Goal: Transaction & Acquisition: Purchase product/service

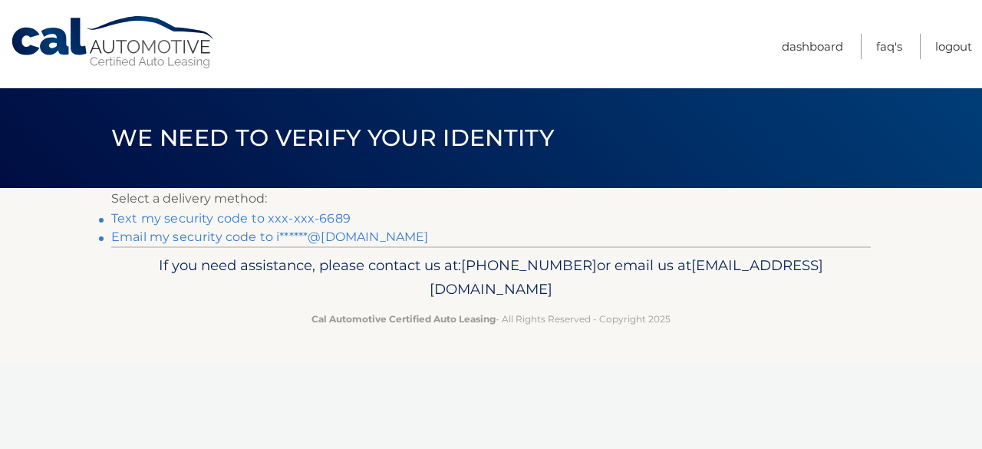
click at [304, 216] on link "Text my security code to xxx-xxx-6689" at bounding box center [230, 218] width 239 height 15
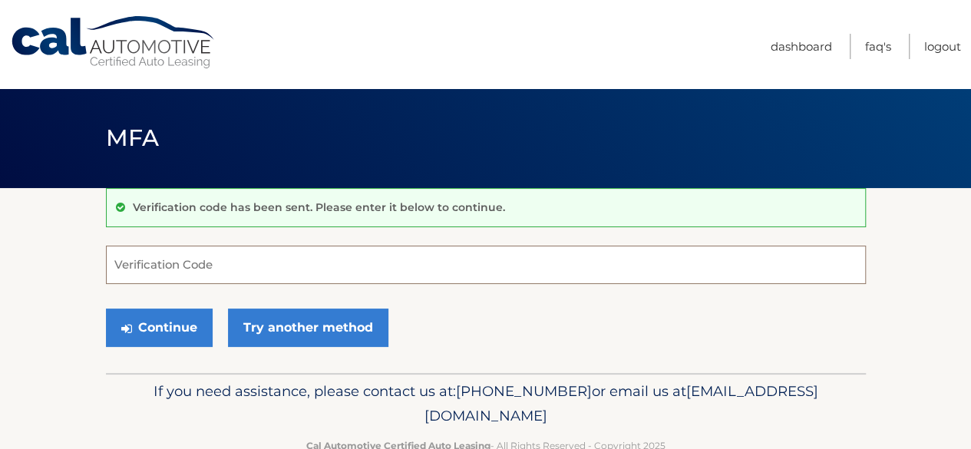
click at [226, 265] on input "Verification Code" at bounding box center [486, 265] width 760 height 38
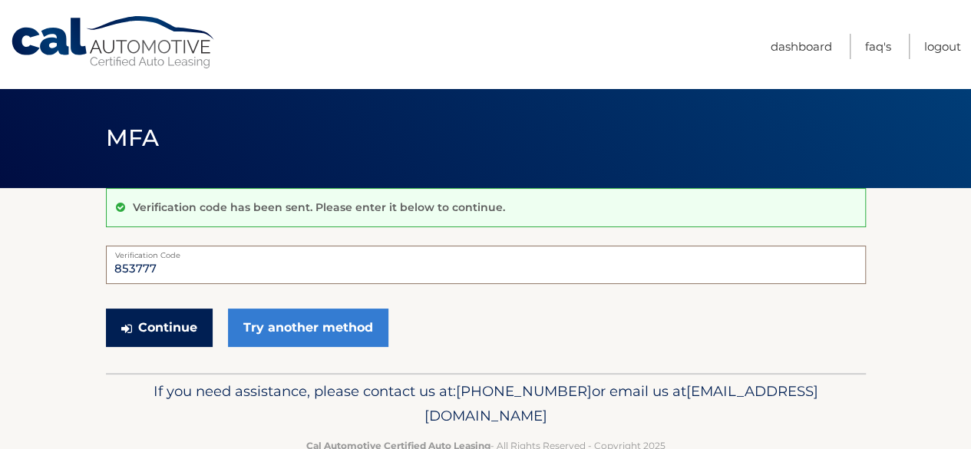
type input "853777"
click at [167, 323] on button "Continue" at bounding box center [159, 327] width 107 height 38
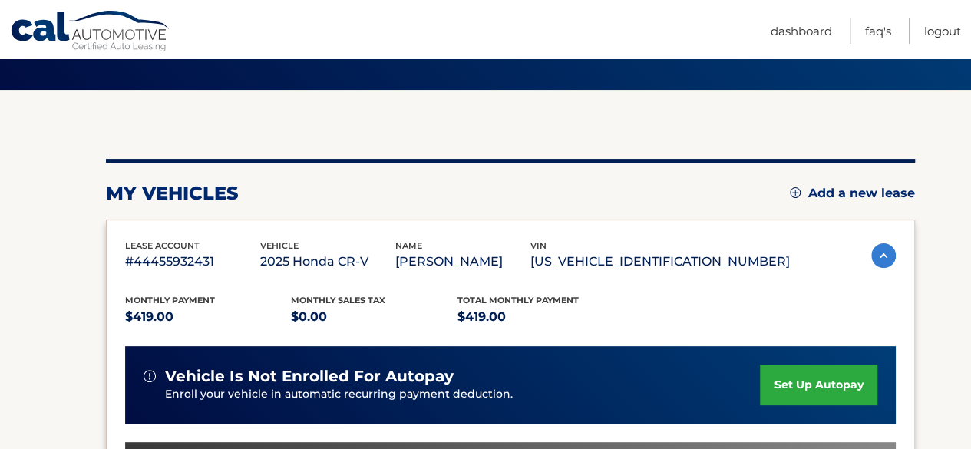
scroll to position [341, 0]
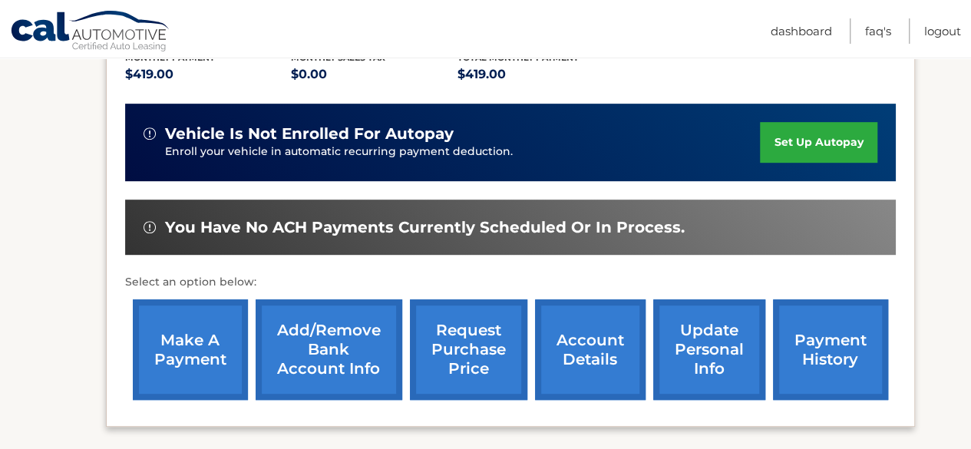
click at [188, 341] on link "make a payment" at bounding box center [190, 349] width 115 height 101
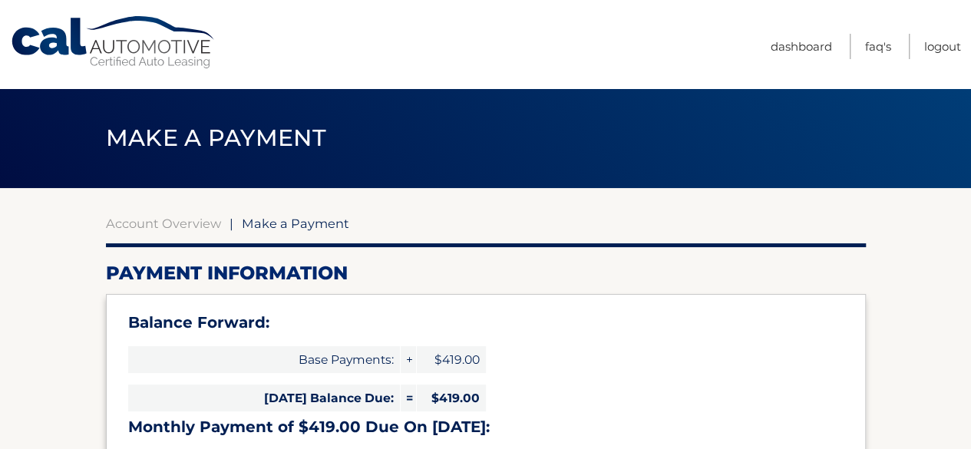
select select "OGY0ZDFjODQtZGRkMS00NWZiLTkyYTctMzIwZmI2ZDFmNGZj"
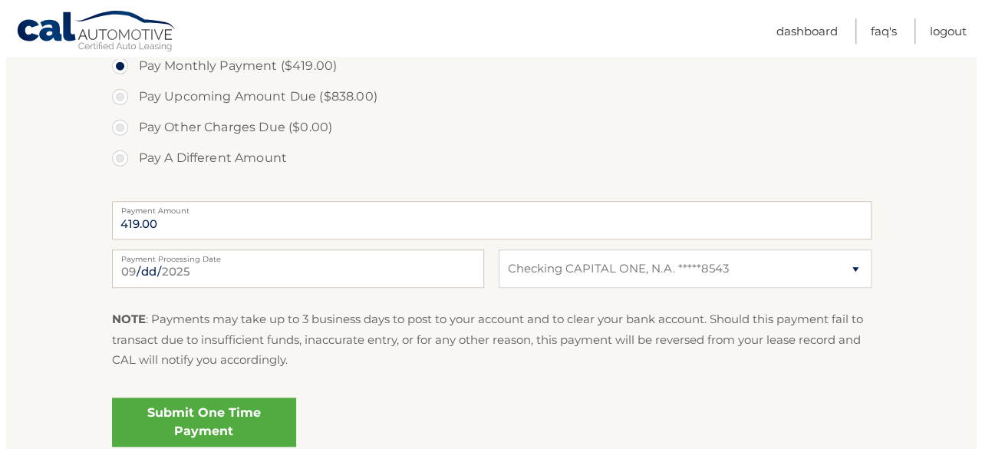
scroll to position [577, 0]
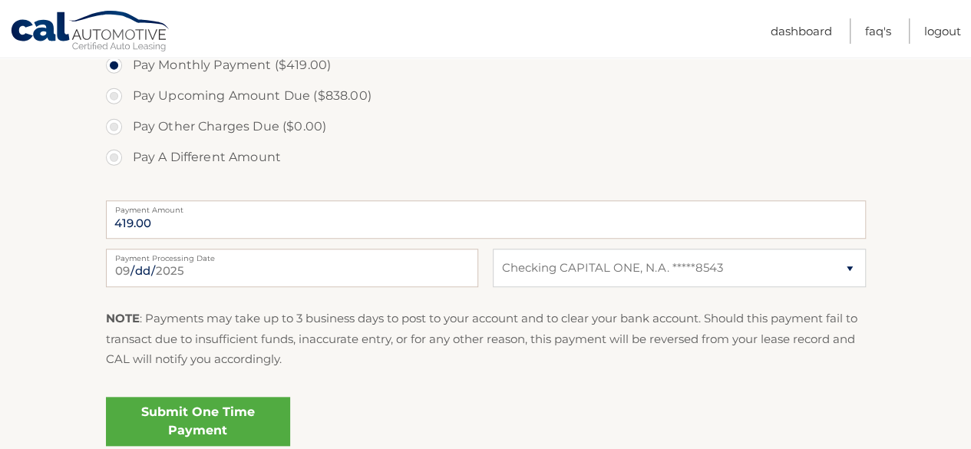
click at [216, 420] on link "Submit One Time Payment" at bounding box center [198, 421] width 184 height 49
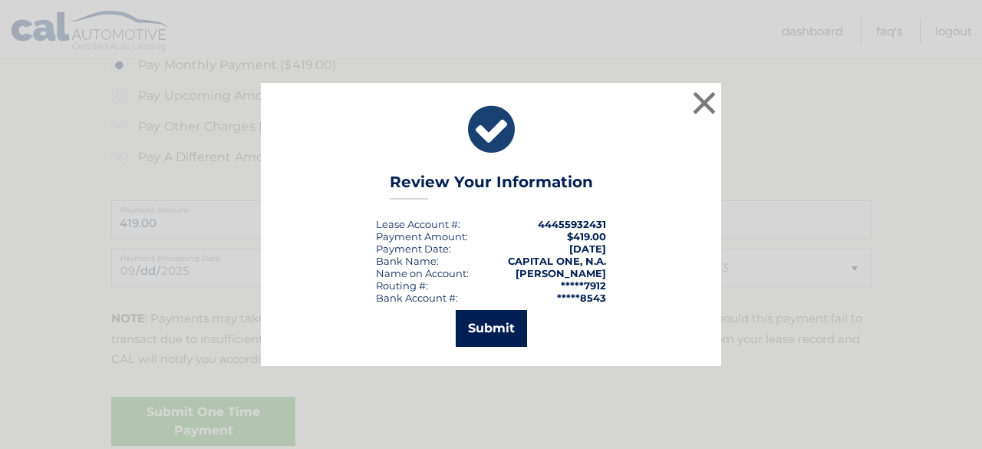
click at [496, 328] on button "Submit" at bounding box center [491, 328] width 71 height 37
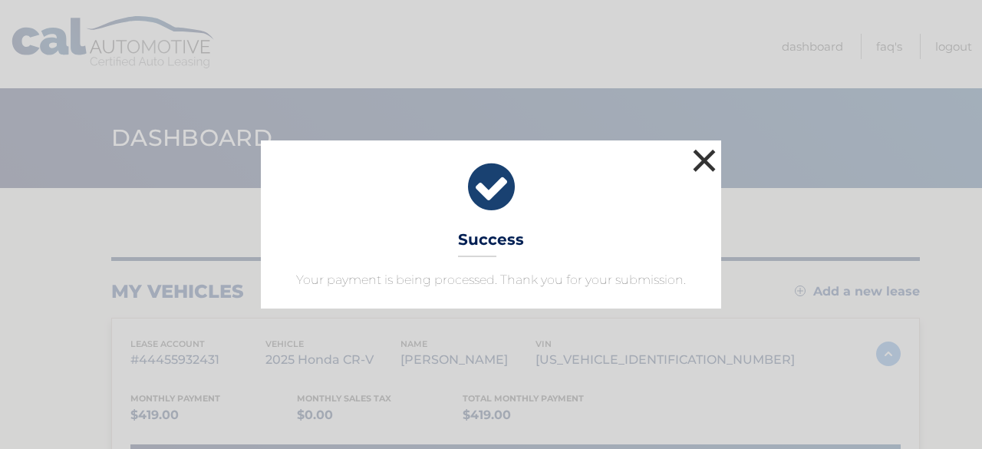
click at [701, 162] on button "×" at bounding box center [704, 160] width 31 height 31
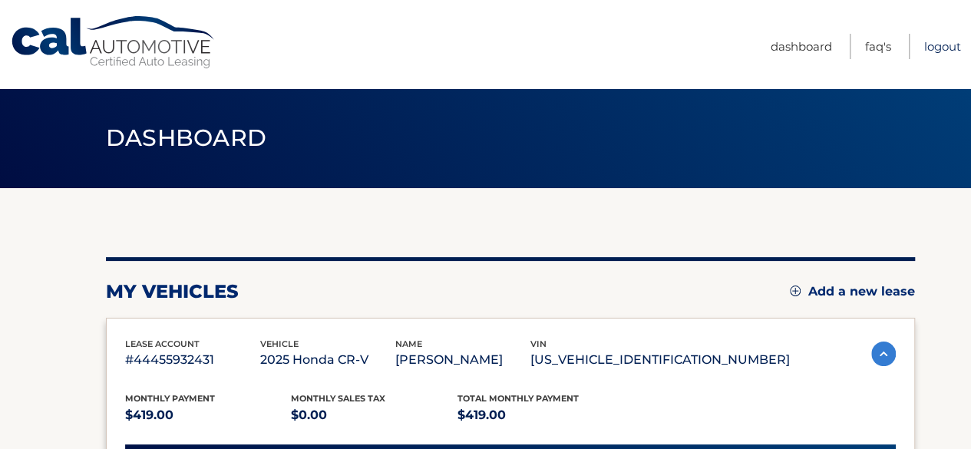
click at [941, 45] on link "Logout" at bounding box center [942, 46] width 37 height 25
